Goal: Information Seeking & Learning: Learn about a topic

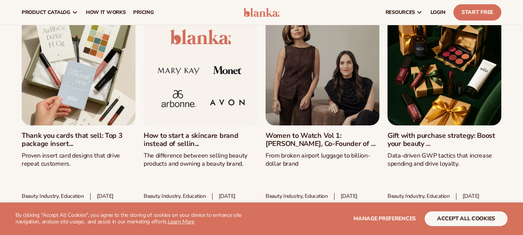
scroll to position [2980, 0]
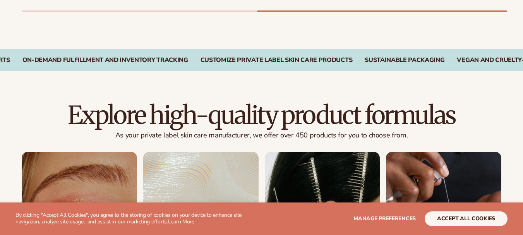
scroll to position [522, 0]
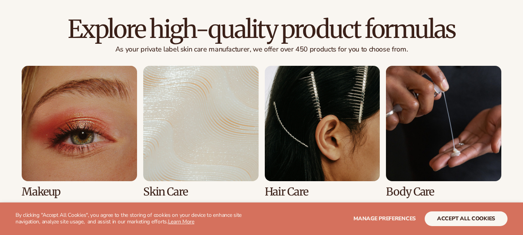
click at [453, 152] on link "4 / 8" at bounding box center [443, 132] width 115 height 132
